Goal: Check status

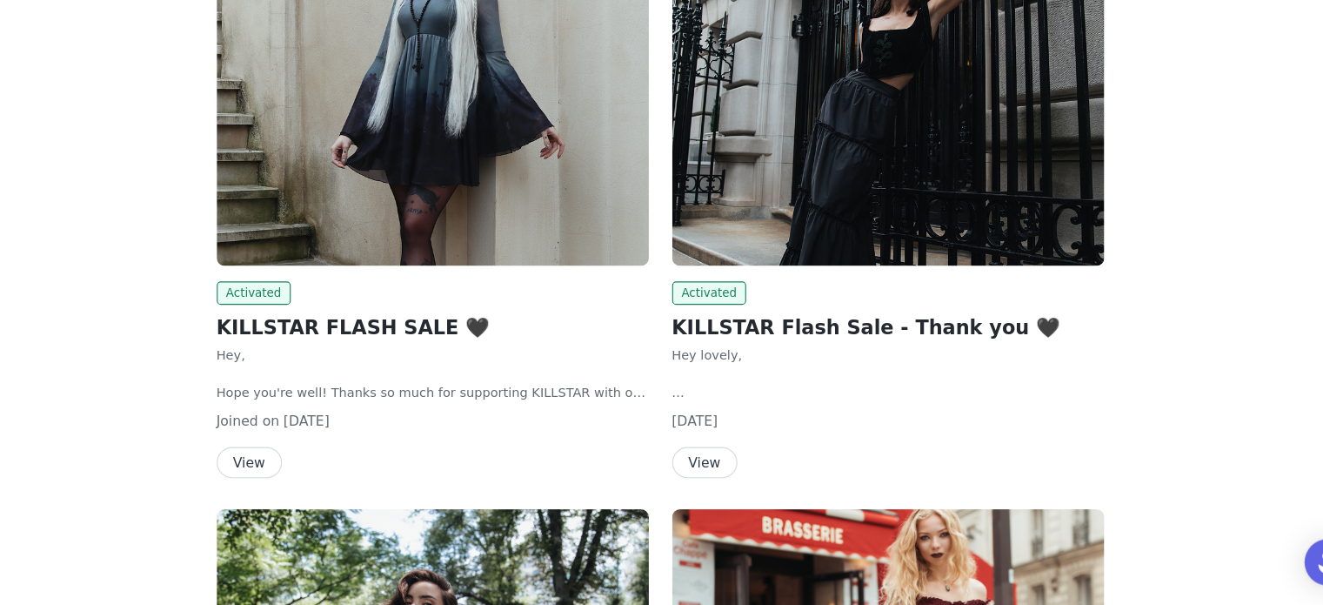
scroll to position [266, 0]
click at [307, 483] on button "View" at bounding box center [294, 477] width 58 height 28
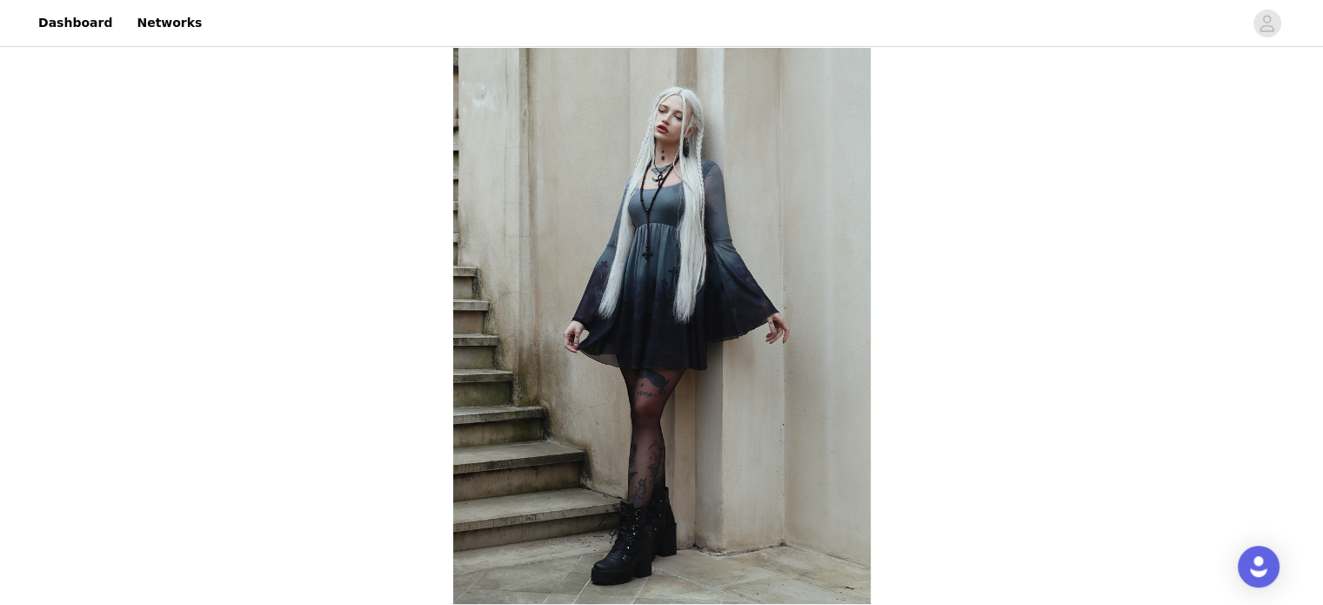
scroll to position [266, 0]
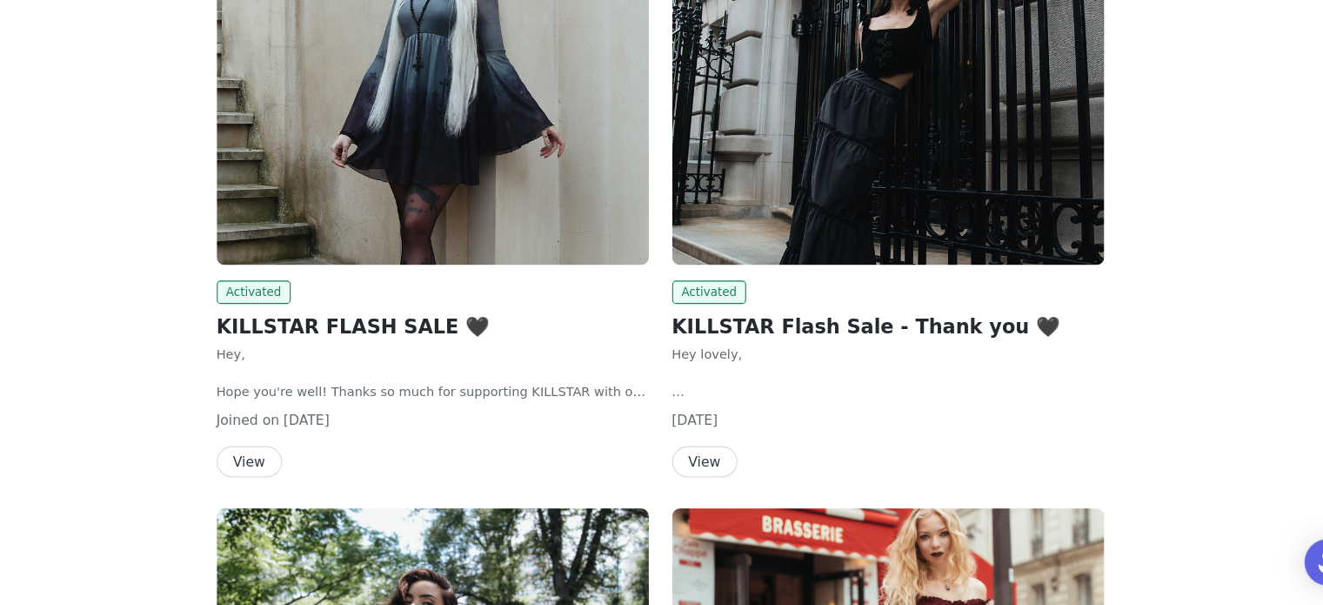
click at [706, 479] on button "View" at bounding box center [702, 477] width 58 height 28
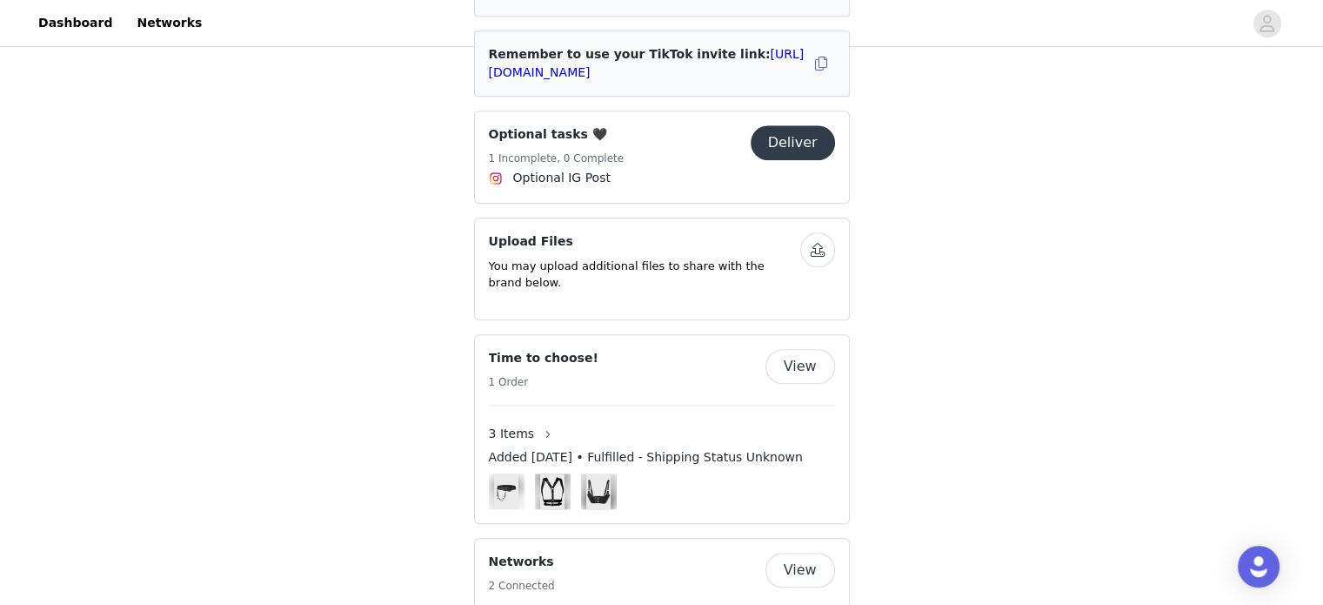
scroll to position [1153, 0]
click at [534, 421] on button "button" at bounding box center [548, 435] width 28 height 28
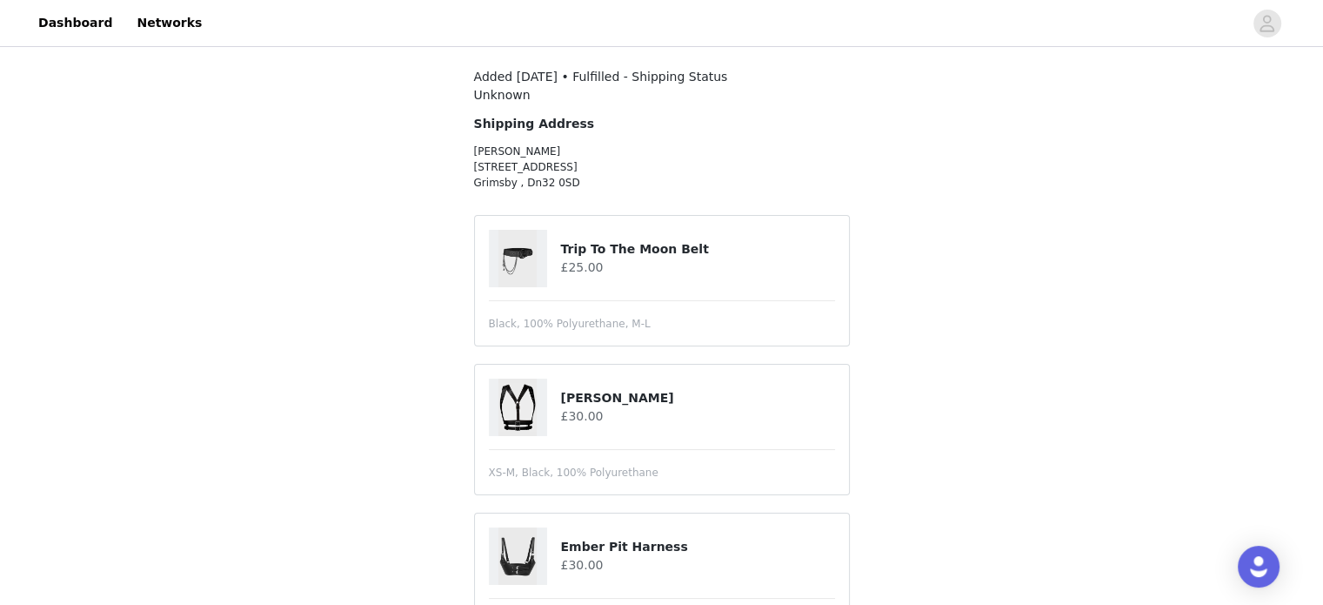
scroll to position [84, 0]
